Goal: Information Seeking & Learning: Learn about a topic

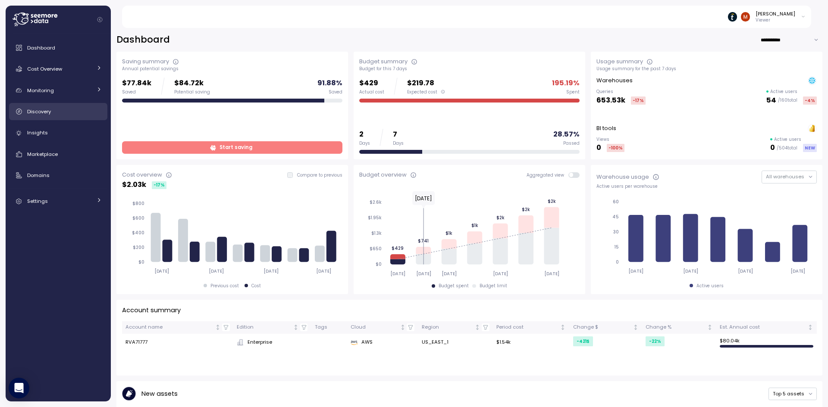
click at [48, 111] on span "Discovery" at bounding box center [39, 111] width 24 height 7
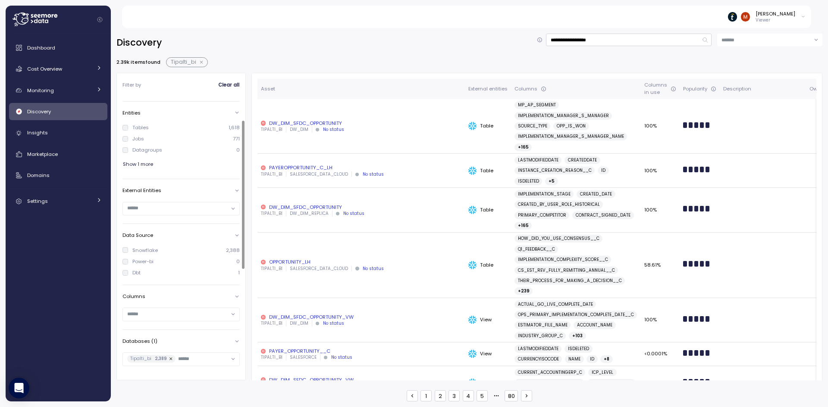
scroll to position [43, 0]
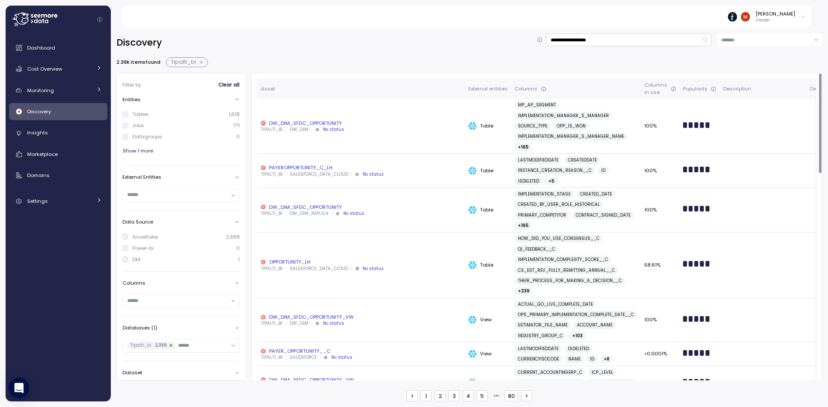
click at [305, 121] on div "DW_DIM_SFDC_OPPORTUNITY" at bounding box center [361, 123] width 200 height 7
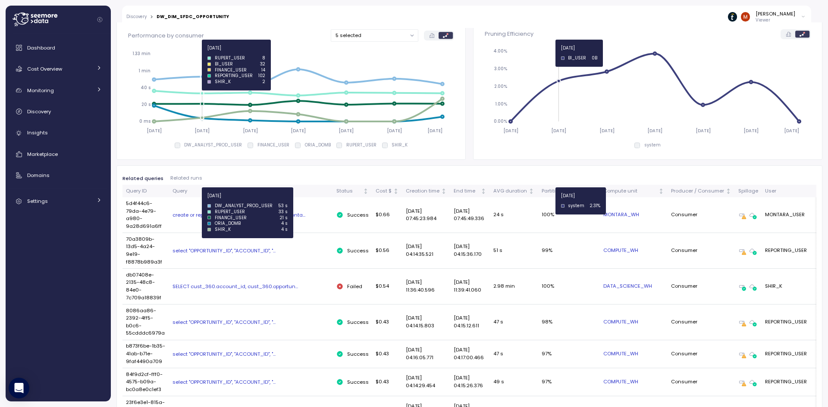
scroll to position [86, 0]
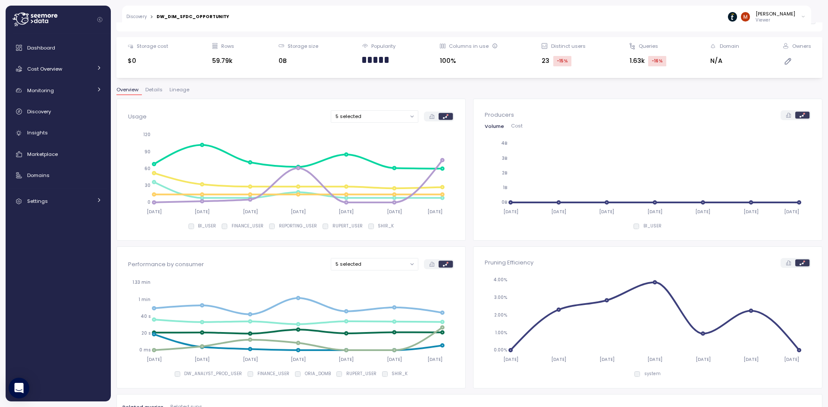
click at [188, 91] on span "Lineage" at bounding box center [179, 90] width 20 height 5
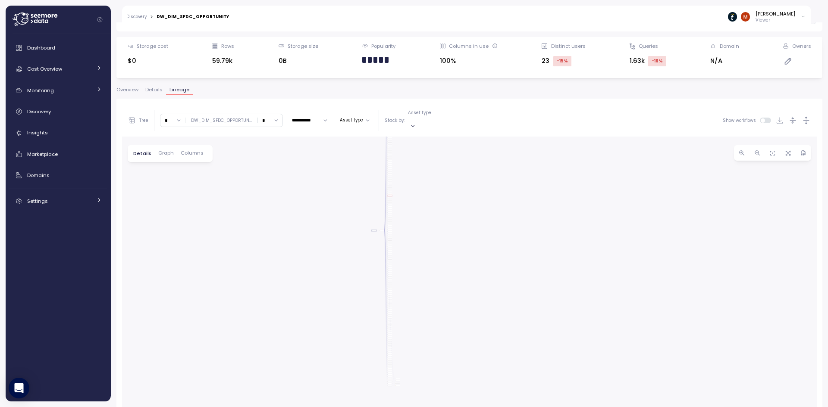
drag, startPoint x: 394, startPoint y: 314, endPoint x: 322, endPoint y: 241, distance: 102.1
click at [313, 232] on div "0 0 0 0 0 0 0 0 0 0 0 0 0 0 0 0 0 0 0 0 0 0 0 0 0 0 0 0 0 0 0 0 0 0 0 0 0 0 0 0…" at bounding box center [469, 307] width 695 height 341
drag, startPoint x: 405, startPoint y: 216, endPoint x: 389, endPoint y: 236, distance: 25.5
click at [391, 234] on div "0 0 0 0 0 0 0 0 0 0 0 0 0 0 0 0 0 0 0 0 0 0 0 0 0 0 0 0 0 0 0 0 0 0 0 0 0 0 0 0…" at bounding box center [469, 307] width 695 height 341
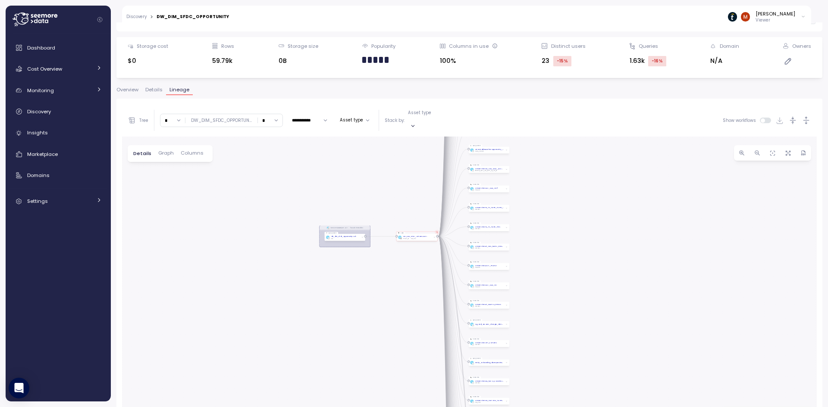
drag, startPoint x: 378, startPoint y: 216, endPoint x: 378, endPoint y: 251, distance: 34.9
click at [378, 251] on div "0 0 0 0 0 0 0 0 0 0 0 0 0 0 0 0 0 0 0 0 0 0 0 0 0 0 0 0 0 0 0 0 0 0 0 0 0 0 0 0…" at bounding box center [469, 307] width 695 height 341
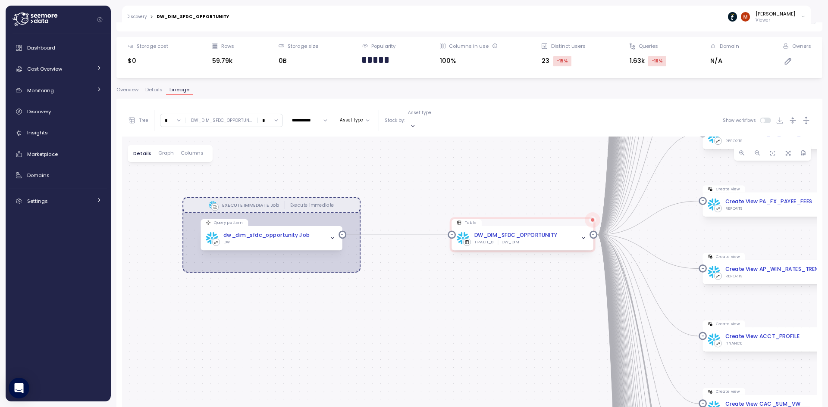
drag, startPoint x: 381, startPoint y: 250, endPoint x: 394, endPoint y: 266, distance: 20.9
click at [394, 266] on div "0 0 0 0 0 0 0 0 0 0 0 0 0 0 0 0 0 0 0 0 0 0 0 0 0 0 0 0 0 0 0 0 0 0 0 0 0 0 0 0…" at bounding box center [469, 307] width 695 height 341
click at [192, 151] on span "Columns" at bounding box center [192, 153] width 23 height 5
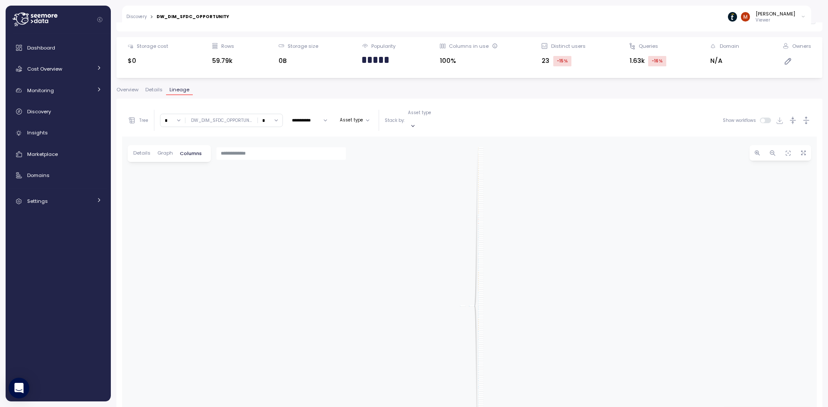
drag, startPoint x: 407, startPoint y: 236, endPoint x: 412, endPoint y: 231, distance: 7.6
click at [412, 231] on div "Query pattern dw_dim_sfdc_opportunity Job TIPALTI_BI DW Table DW_DIM_SFDC_OPPOR…" at bounding box center [469, 307] width 695 height 341
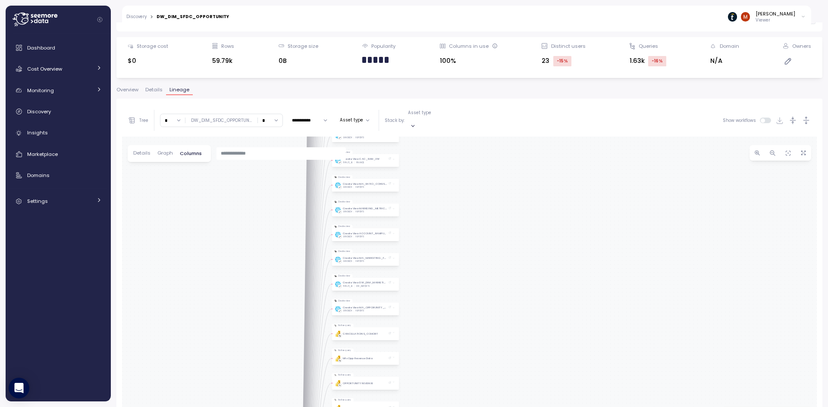
drag, startPoint x: 490, startPoint y: 323, endPoint x: 507, endPoint y: 291, distance: 35.9
click at [507, 291] on div "Query pattern dw_dim_sfdc_opportunity Job TIPALTI_BI DW Table DW_DIM_SFDC_OPPOR…" at bounding box center [469, 307] width 695 height 341
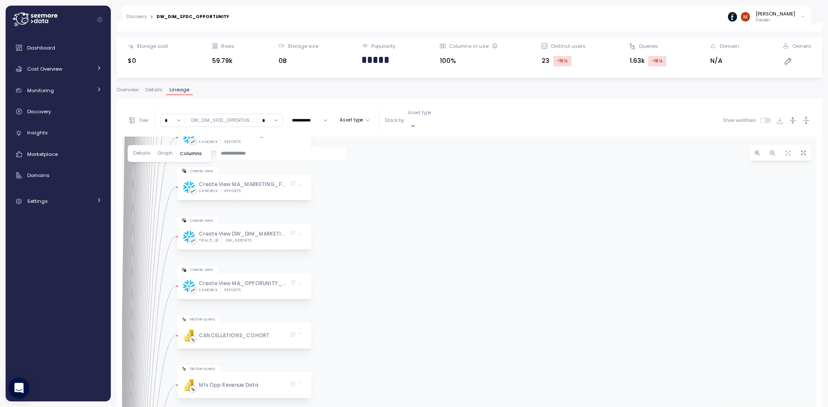
drag, startPoint x: 432, startPoint y: 271, endPoint x: 566, endPoint y: 259, distance: 134.2
click at [566, 259] on div "Query pattern dw_dim_sfdc_opportunity Job TIPALTI_BI DW Table DW_DIM_SFDC_OPPOR…" at bounding box center [469, 307] width 695 height 341
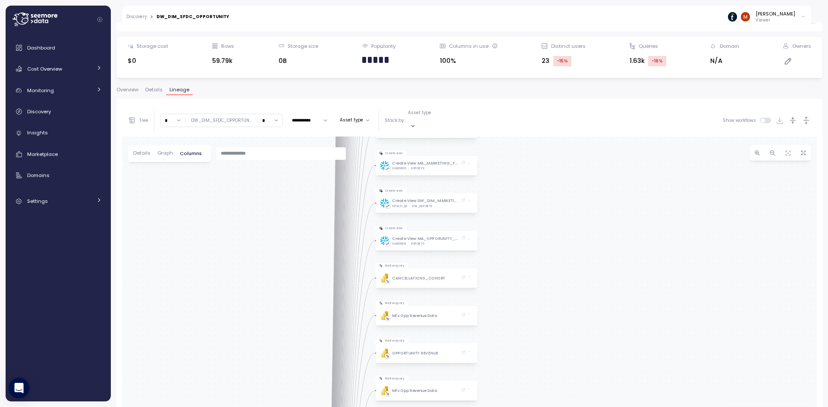
drag, startPoint x: 551, startPoint y: 379, endPoint x: 515, endPoint y: 174, distance: 207.8
click at [516, 175] on div "Query pattern dw_dim_sfdc_opportunity Job TIPALTI_BI DW Table DW_DIM_SFDC_OPPOR…" at bounding box center [469, 307] width 695 height 341
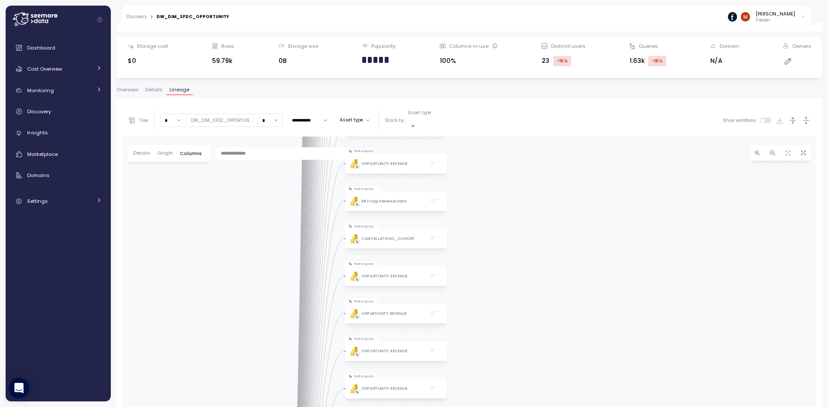
drag, startPoint x: 521, startPoint y: 287, endPoint x: 528, endPoint y: 269, distance: 19.5
click at [528, 269] on div "Query pattern dw_dim_sfdc_opportunity Job TIPALTI_BI DW Table DW_DIM_SFDC_OPPOR…" at bounding box center [469, 307] width 695 height 341
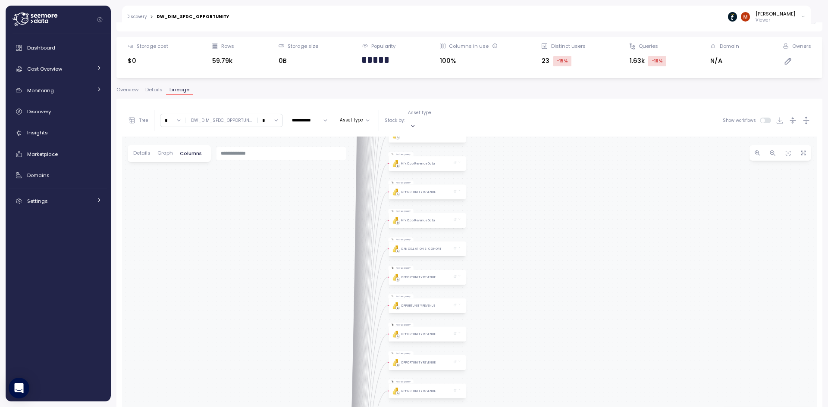
click at [155, 91] on span "Details" at bounding box center [153, 90] width 17 height 5
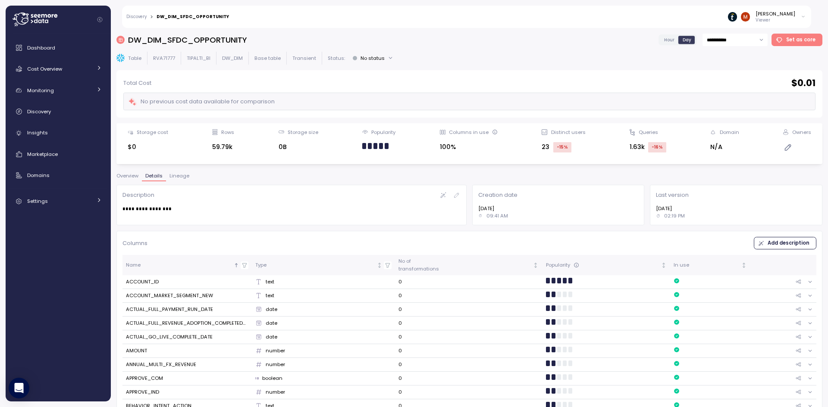
click at [144, 13] on div "Discovery > DW_DIM_SFDC_OPPORTUNITY [PERSON_NAME] Viewer" at bounding box center [466, 17] width 689 height 22
click at [143, 16] on link "Discovery" at bounding box center [136, 17] width 20 height 4
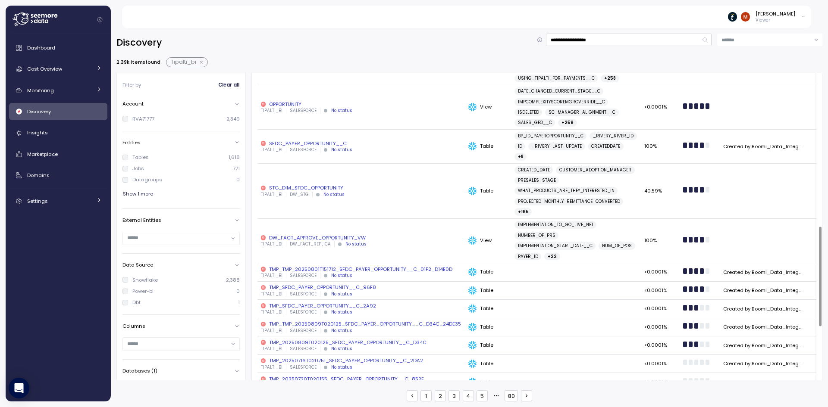
scroll to position [474, 0]
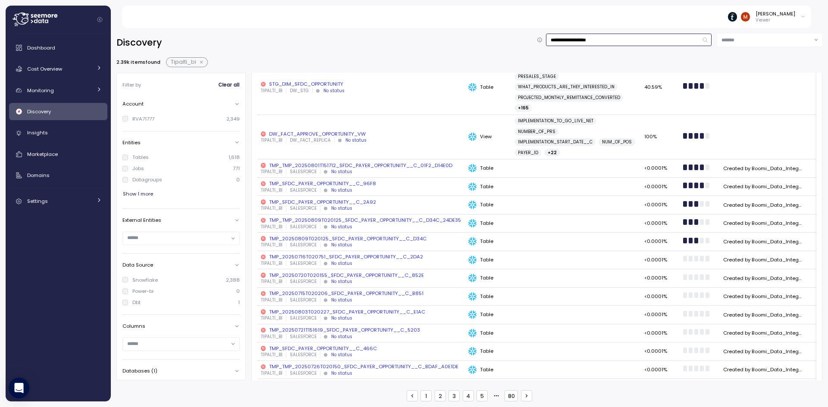
drag, startPoint x: 615, startPoint y: 39, endPoint x: 486, endPoint y: 10, distance: 133.0
click at [486, 10] on div "**********" at bounding box center [414, 203] width 828 height 407
click at [357, 52] on div "**********" at bounding box center [469, 218] width 706 height 368
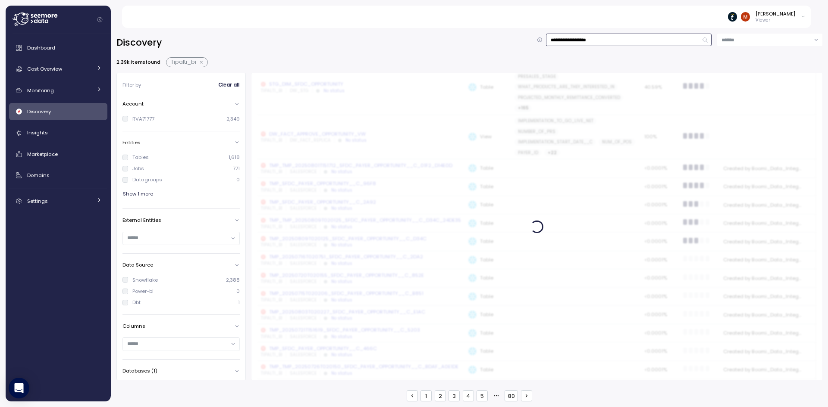
click at [608, 44] on input "**********" at bounding box center [629, 40] width 166 height 13
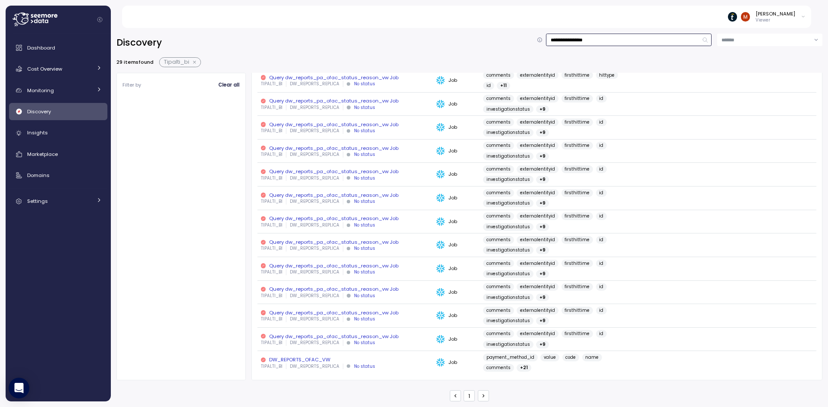
scroll to position [412, 0]
type input "**********"
click at [298, 358] on div "DW_REPORTS_OFAC_VW" at bounding box center [345, 360] width 169 height 7
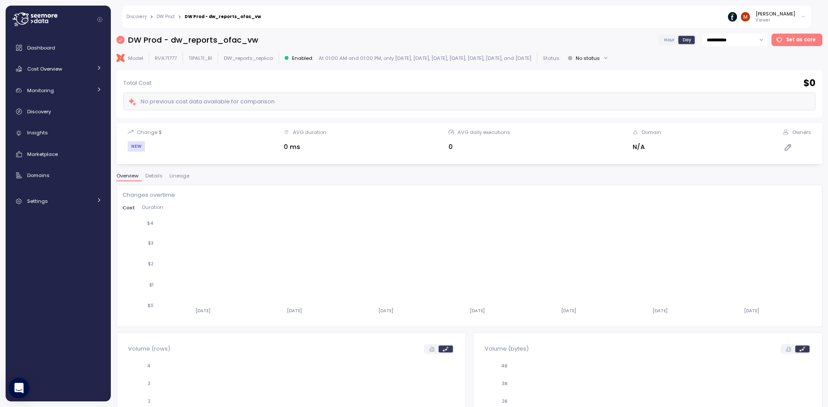
click at [185, 176] on span "Lineage" at bounding box center [179, 176] width 20 height 5
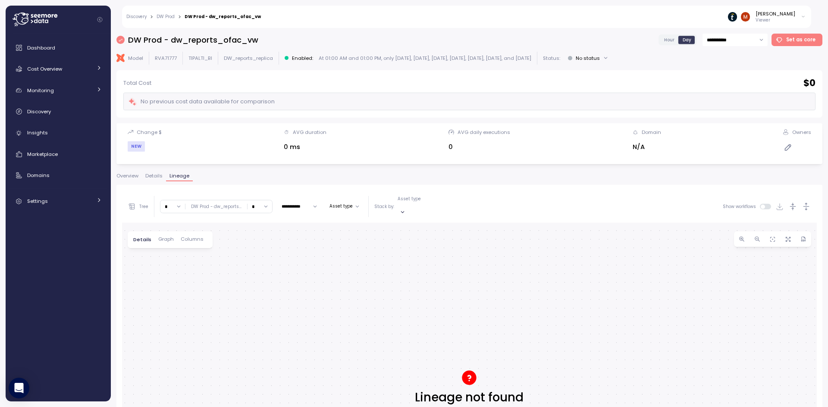
drag, startPoint x: 484, startPoint y: 329, endPoint x: 483, endPoint y: 289, distance: 39.3
click at [483, 289] on div at bounding box center [469, 393] width 695 height 341
drag, startPoint x: 499, startPoint y: 320, endPoint x: 501, endPoint y: 281, distance: 39.3
click at [501, 281] on div at bounding box center [469, 393] width 695 height 341
click at [462, 379] on div at bounding box center [469, 393] width 695 height 341
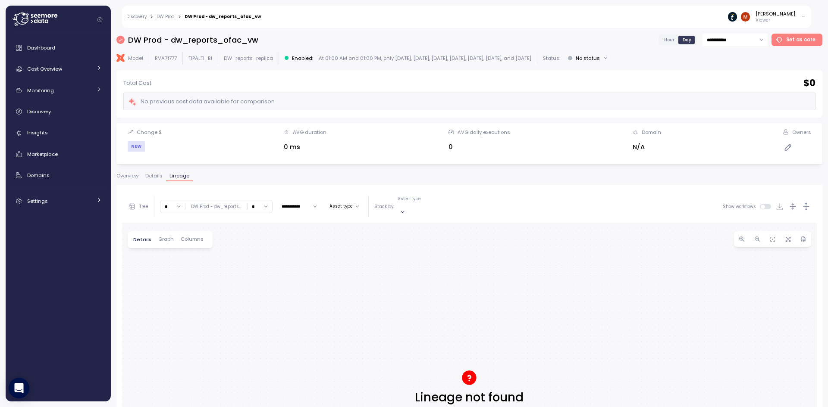
drag, startPoint x: 439, startPoint y: 358, endPoint x: 424, endPoint y: 295, distance: 64.1
click at [424, 295] on div at bounding box center [469, 393] width 695 height 341
click at [156, 13] on div "Discovery > DW Prod > DW Prod - dw_reports_ofac_vw [PERSON_NAME] Viewer" at bounding box center [466, 17] width 689 height 22
click at [165, 20] on div "Discovery > DW Prod > DW Prod - dw_reports_ofac_vw [PERSON_NAME] Viewer" at bounding box center [466, 17] width 689 height 22
click at [166, 11] on div "Discovery > DW Prod > DW Prod - dw_reports_ofac_vw [PERSON_NAME] Viewer" at bounding box center [466, 17] width 689 height 22
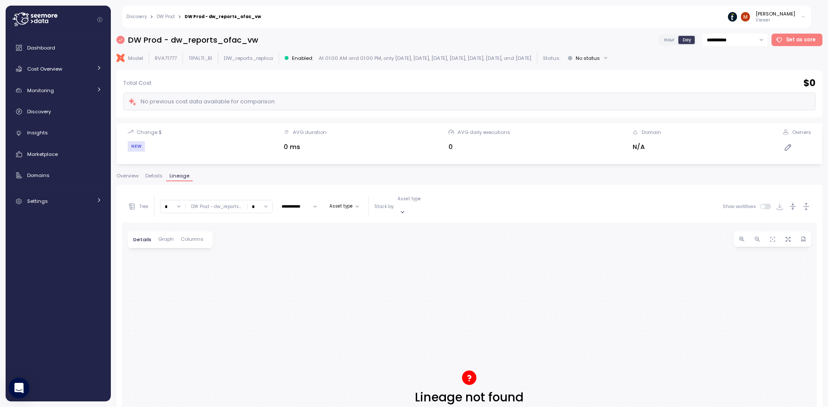
click at [162, 16] on link "DW Prod" at bounding box center [166, 17] width 18 height 4
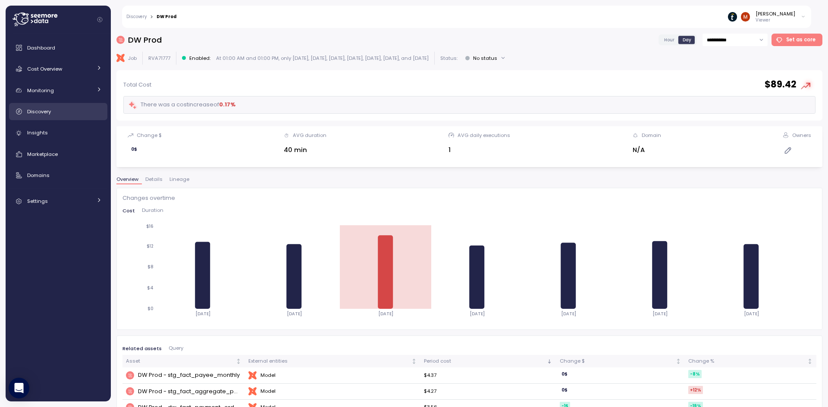
click at [38, 111] on span "Discovery" at bounding box center [39, 111] width 24 height 7
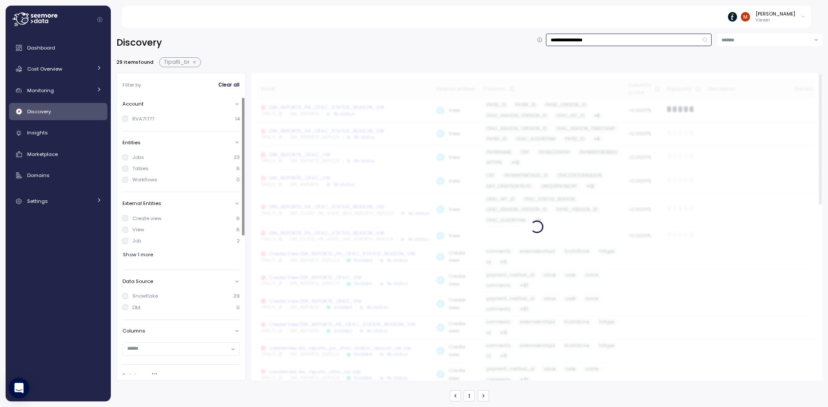
drag, startPoint x: 615, startPoint y: 38, endPoint x: 534, endPoint y: 32, distance: 81.3
click at [535, 32] on div "**********" at bounding box center [469, 214] width 717 height 385
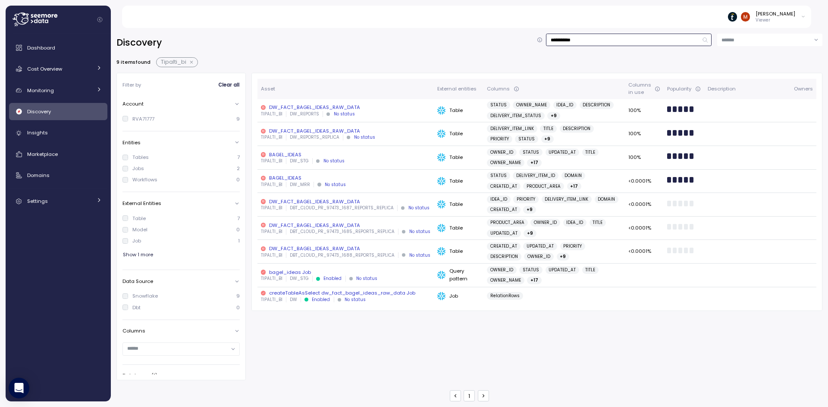
type input "**********"
click at [285, 152] on div "BAGEL_IDEAS" at bounding box center [345, 154] width 169 height 7
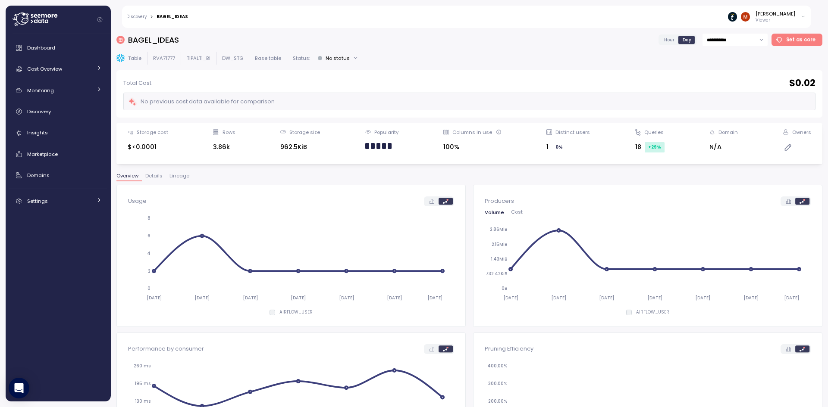
click at [178, 175] on span "Lineage" at bounding box center [179, 176] width 20 height 5
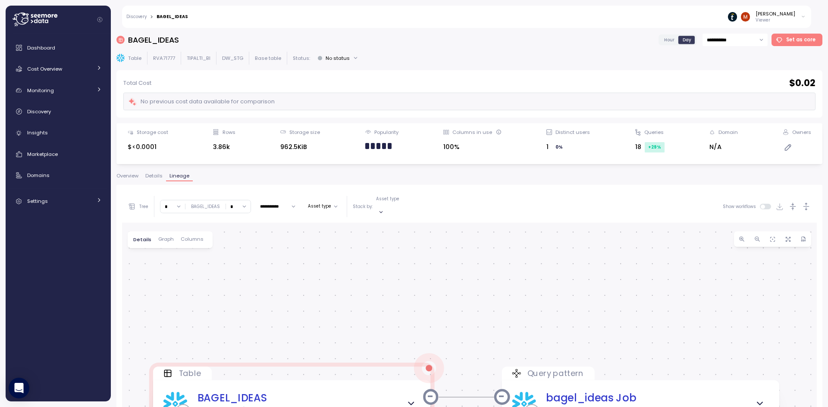
drag, startPoint x: 415, startPoint y: 271, endPoint x: 381, endPoint y: 222, distance: 59.2
click at [383, 223] on div "0 Table BAGEL_IDEAS TIPALTI_BI DW_STG Query pattern bagel_ideas Job DW_STG" at bounding box center [469, 393] width 695 height 341
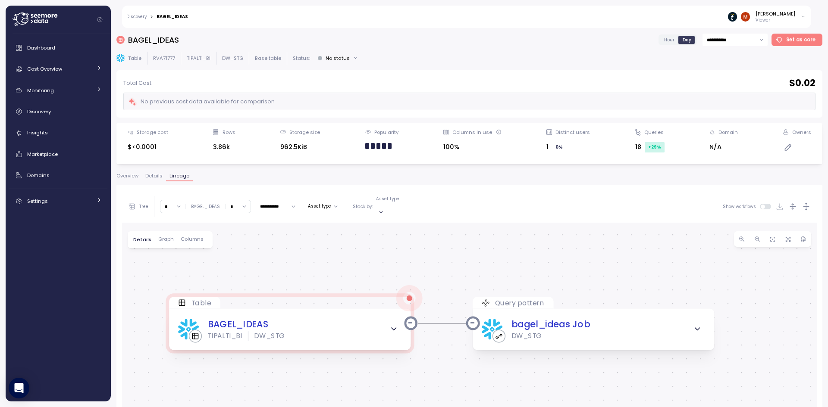
drag, startPoint x: 404, startPoint y: 274, endPoint x: 415, endPoint y: 266, distance: 13.6
click at [415, 266] on div "0 Table BAGEL_IDEAS TIPALTI_BI DW_STG Query pattern bagel_ideas Job DW_STG" at bounding box center [469, 393] width 695 height 341
click at [154, 174] on span "Details" at bounding box center [153, 176] width 17 height 5
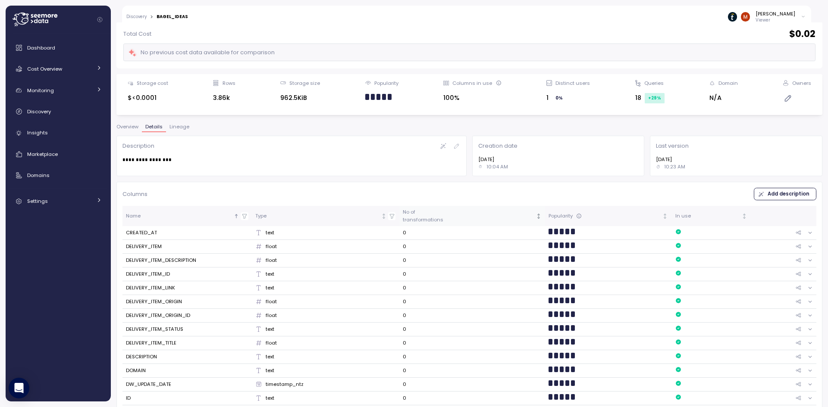
scroll to position [129, 0]
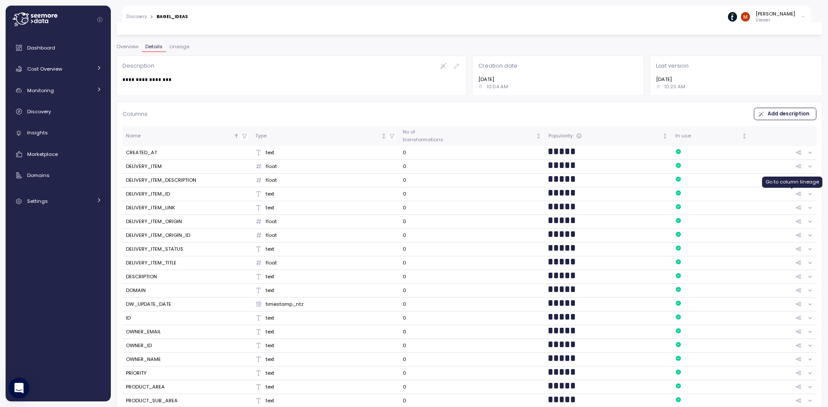
click at [795, 191] on link at bounding box center [798, 194] width 6 height 6
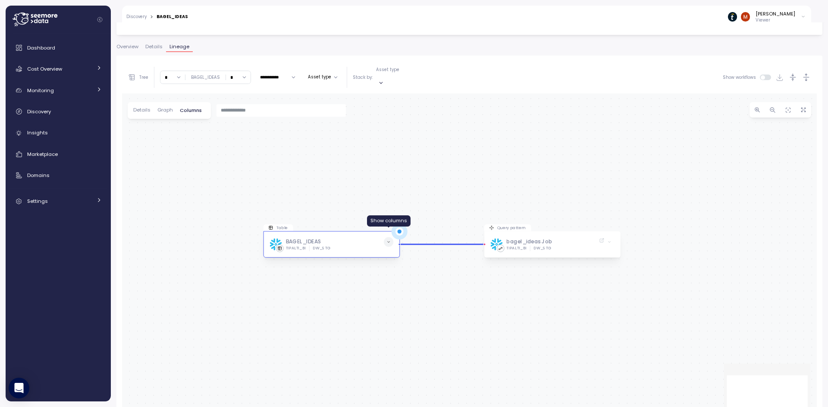
click at [387, 240] on icon at bounding box center [388, 242] width 4 height 4
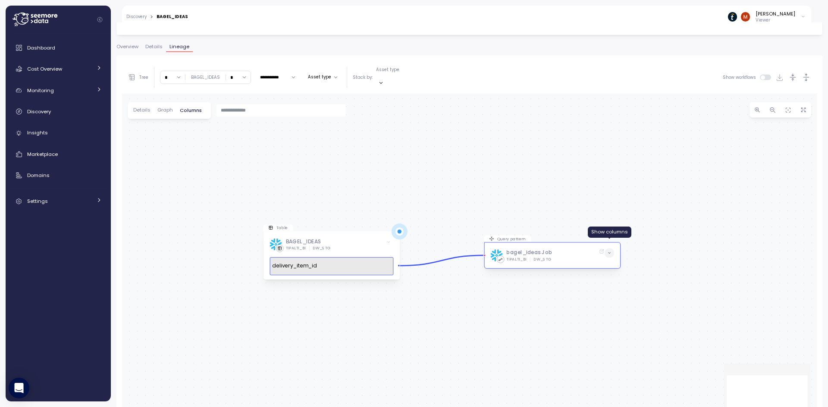
click at [611, 251] on icon at bounding box center [609, 253] width 4 height 4
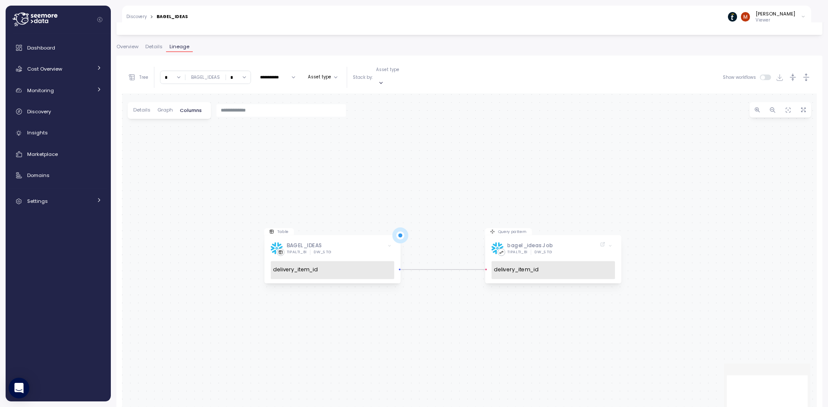
drag, startPoint x: 307, startPoint y: 174, endPoint x: 307, endPoint y: 182, distance: 7.8
click at [311, 183] on div "Table BAGEL_IDEAS TIPALTI_BI DW_STG delivery_item_id Query pattern bagel_ideas …" at bounding box center [469, 264] width 695 height 341
click at [783, 14] on div "[PERSON_NAME]" at bounding box center [775, 13] width 40 height 7
click at [750, 16] on img at bounding box center [745, 16] width 9 height 9
click at [777, 19] on p "Viewer" at bounding box center [775, 20] width 40 height 6
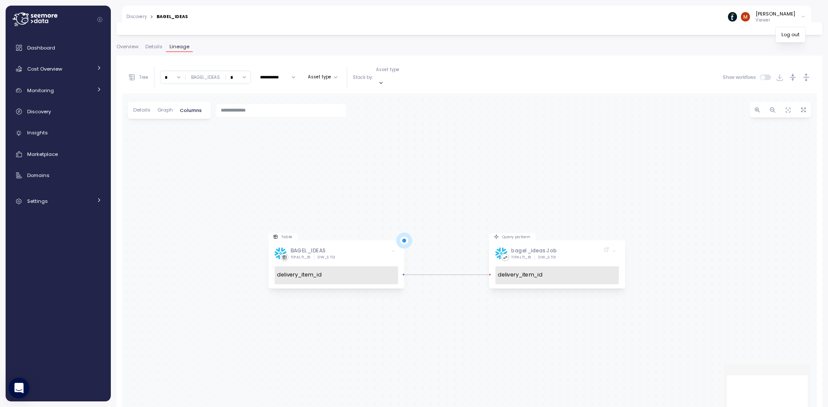
click at [777, 19] on p "Viewer" at bounding box center [775, 20] width 40 height 6
click at [729, 20] on div "[PERSON_NAME] Viewer" at bounding box center [502, 17] width 617 height 22
click at [737, 17] on img at bounding box center [732, 16] width 9 height 9
click at [705, 14] on div "[PERSON_NAME] Viewer" at bounding box center [502, 17] width 617 height 22
click at [43, 19] on icon at bounding box center [35, 20] width 45 height 14
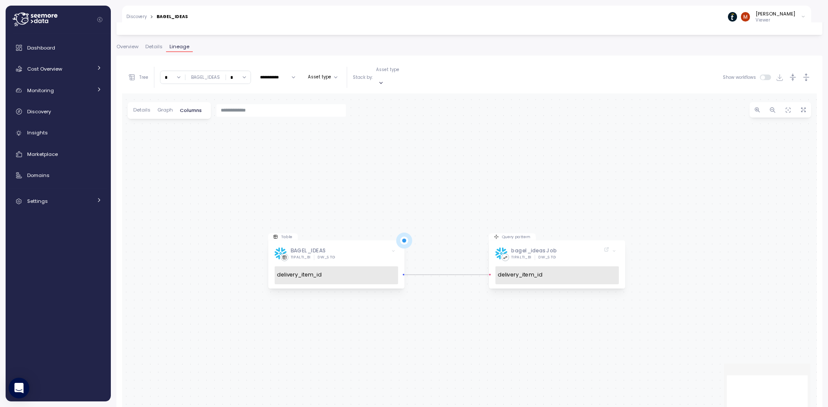
click at [98, 19] on icon "Collapse navigation" at bounding box center [99, 19] width 5 height 5
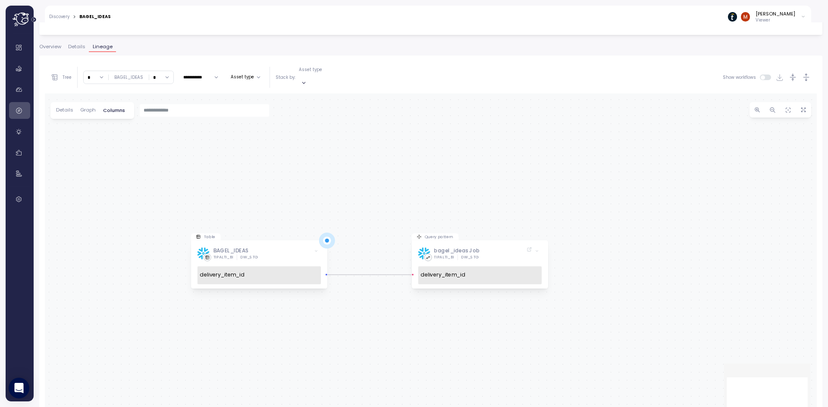
click at [33, 18] on icon "Expand navigation" at bounding box center [33, 19] width 5 height 5
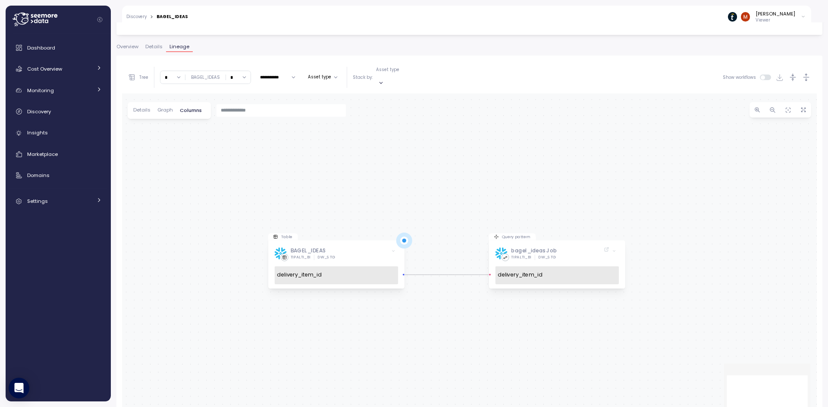
click at [102, 19] on icon "Collapse navigation" at bounding box center [99, 19] width 5 height 5
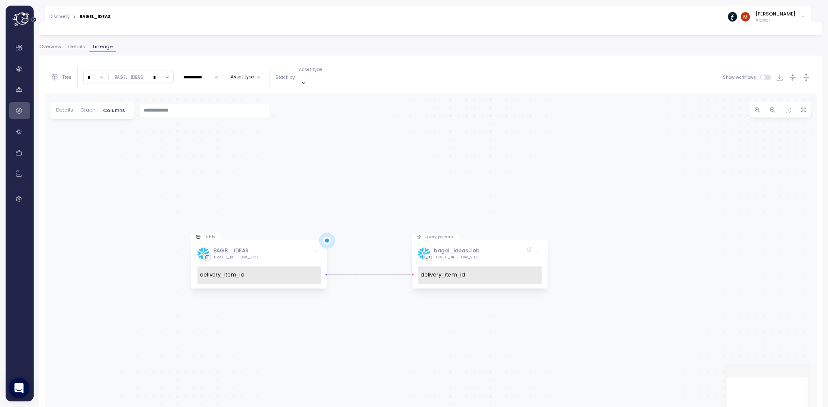
click at [38, 17] on button "Expand navigation" at bounding box center [33, 19] width 11 height 6
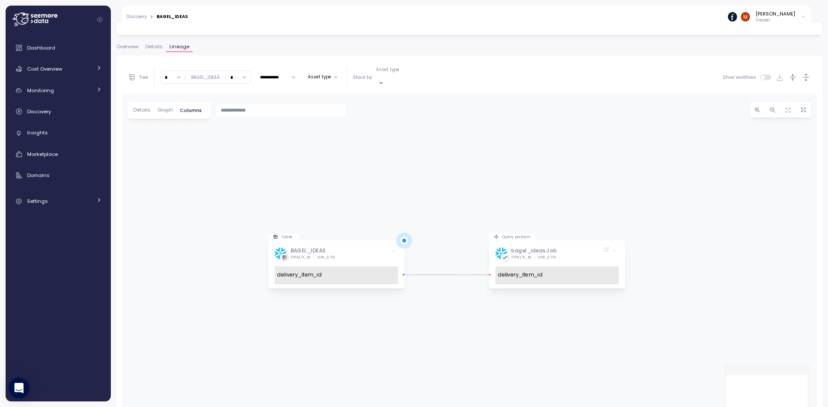
click at [784, 8] on div "[PERSON_NAME] Viewer" at bounding box center [502, 17] width 617 height 22
click at [781, 12] on div "[PERSON_NAME]" at bounding box center [775, 13] width 40 height 7
click at [802, 16] on icon at bounding box center [803, 17] width 5 height 10
click at [750, 14] on img at bounding box center [745, 16] width 9 height 9
click at [748, 16] on div at bounding box center [739, 16] width 22 height 9
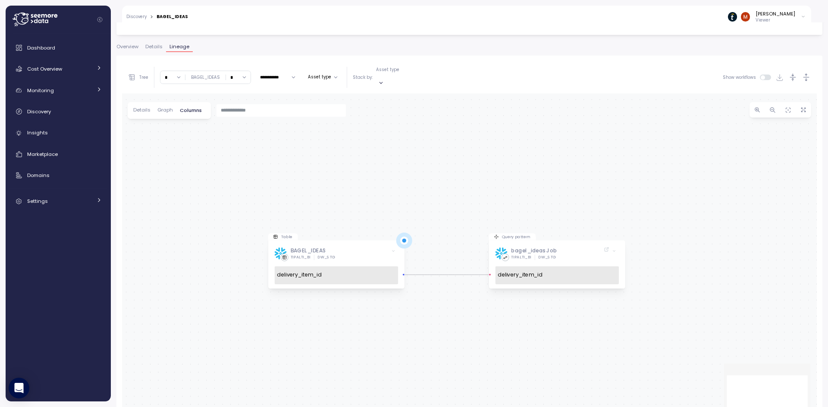
click at [737, 16] on img at bounding box center [732, 16] width 9 height 9
